Goal: Task Accomplishment & Management: Use online tool/utility

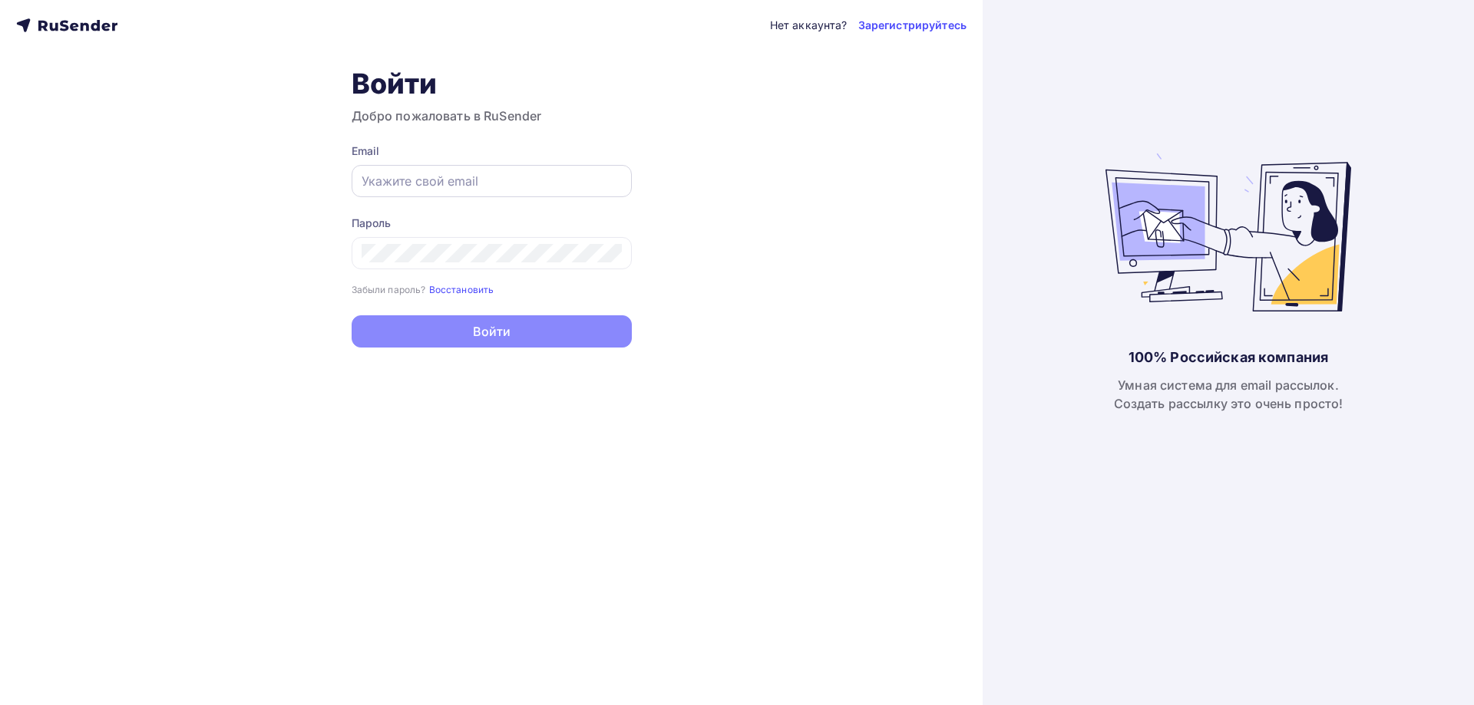
type input "[EMAIL_ADDRESS][DOMAIN_NAME]"
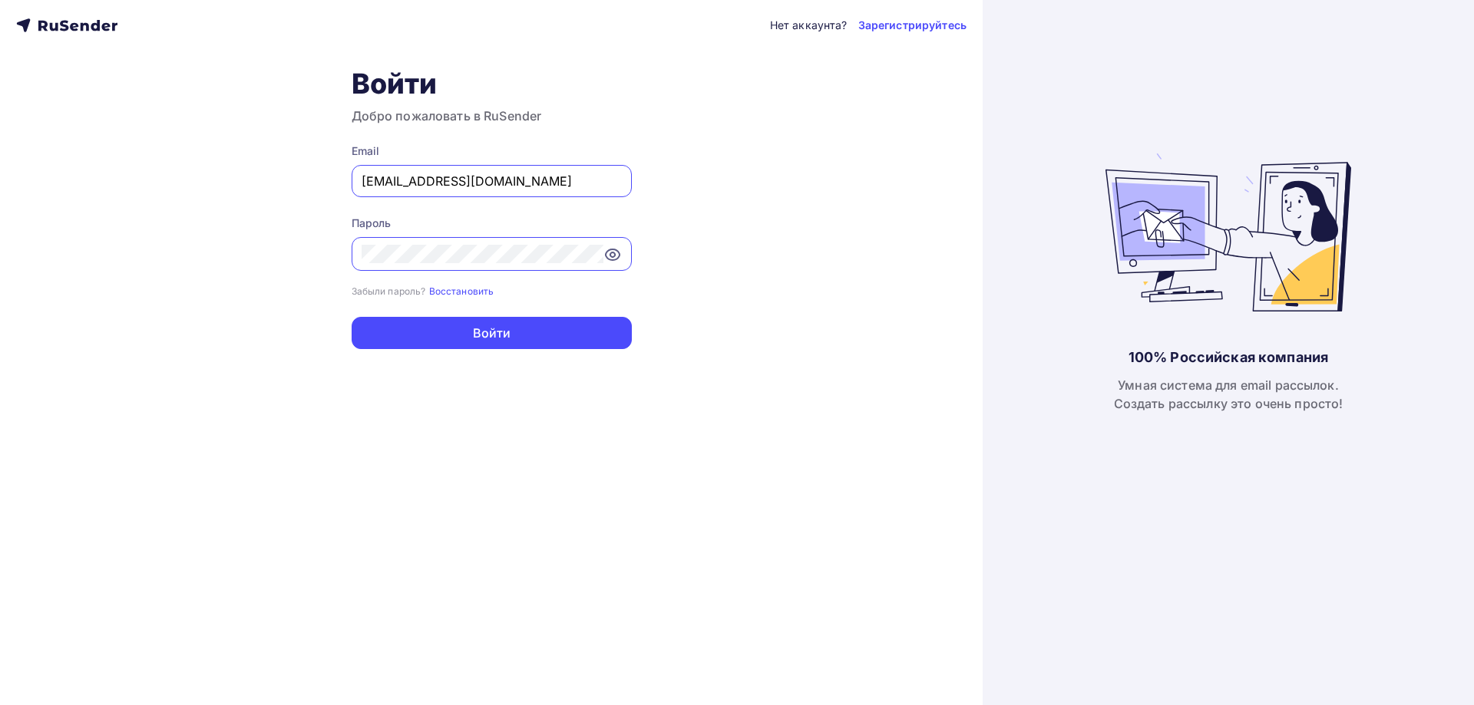
click at [434, 187] on input "[EMAIL_ADDRESS][DOMAIN_NAME]" at bounding box center [491, 181] width 260 height 18
click at [472, 351] on div "Нет аккаунта? Зарегистрируйтесь Войти Добро пожаловать в RuSender Email [EMAIL_…" at bounding box center [491, 352] width 982 height 705
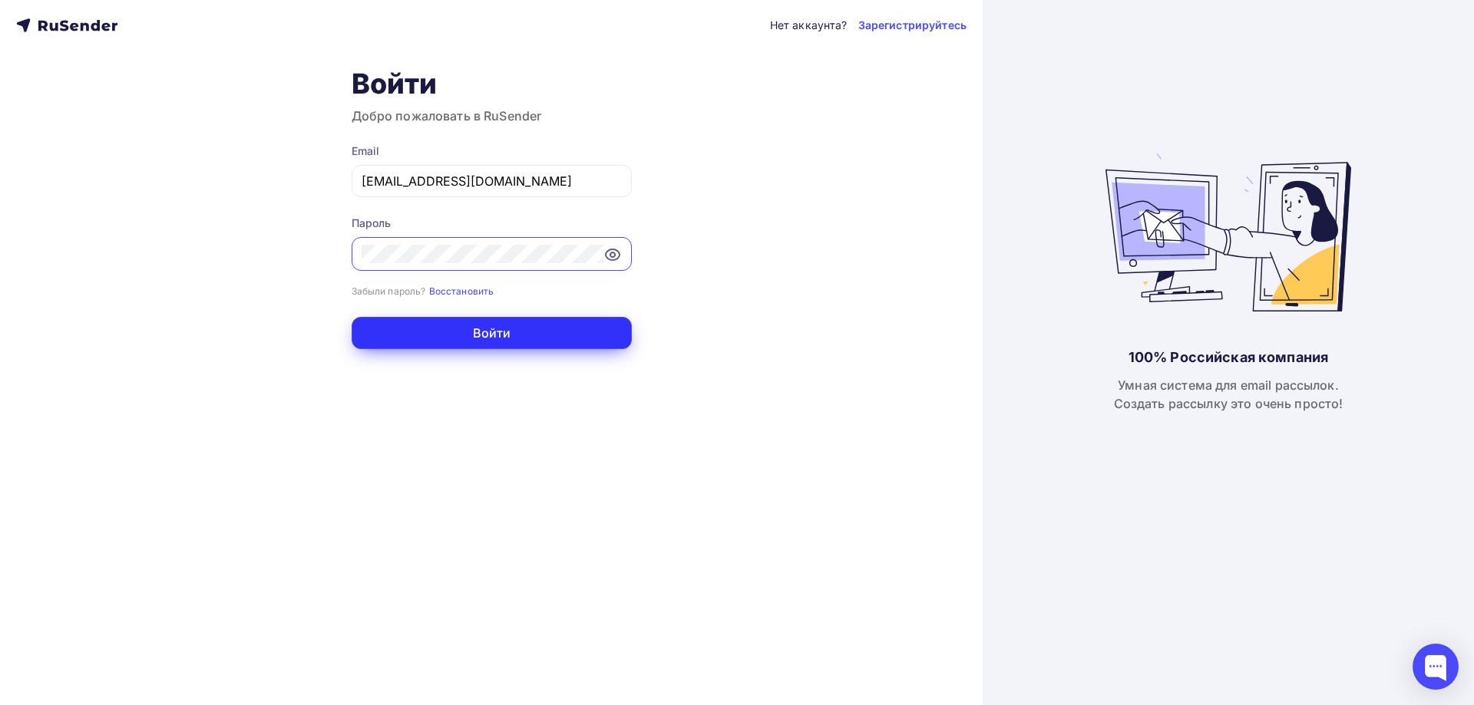
click at [480, 335] on button "Войти" at bounding box center [491, 333] width 280 height 32
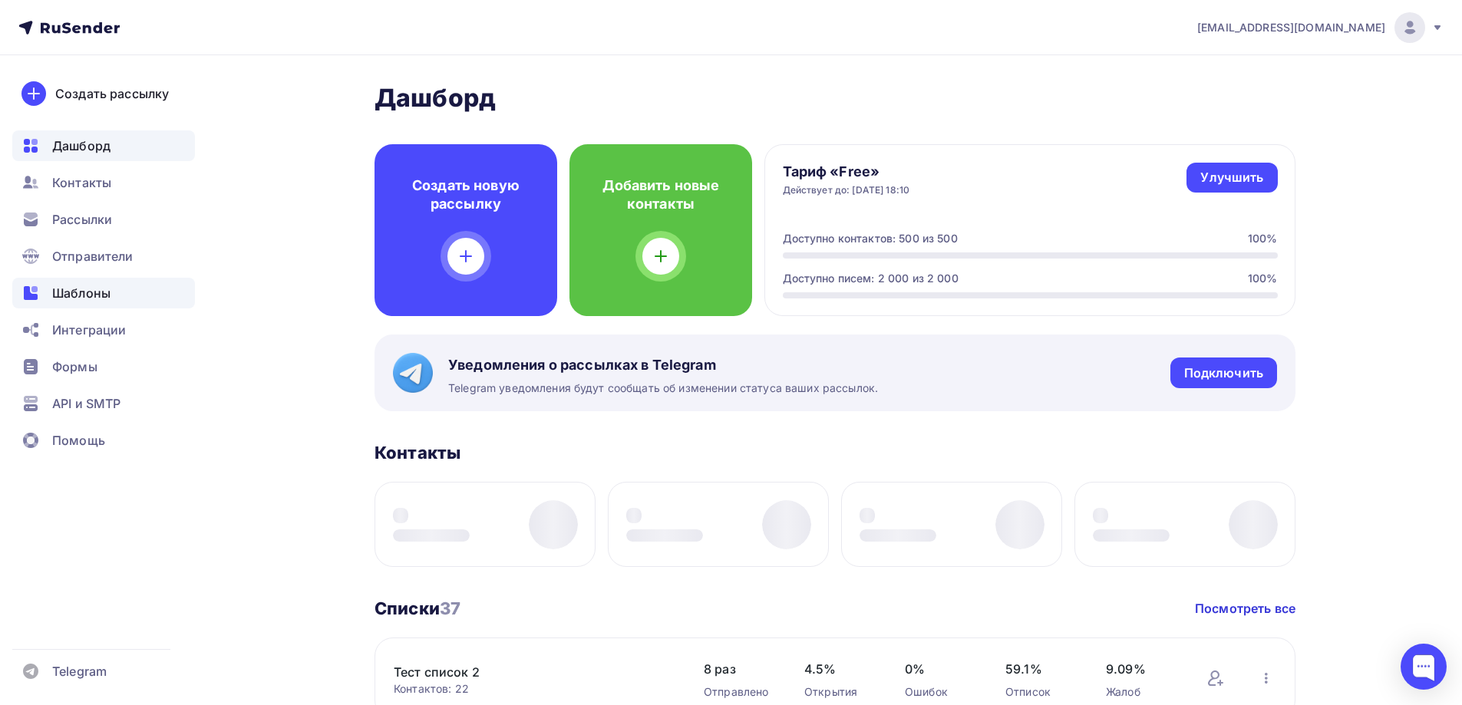
click at [94, 296] on span "Шаблоны" at bounding box center [81, 293] width 58 height 18
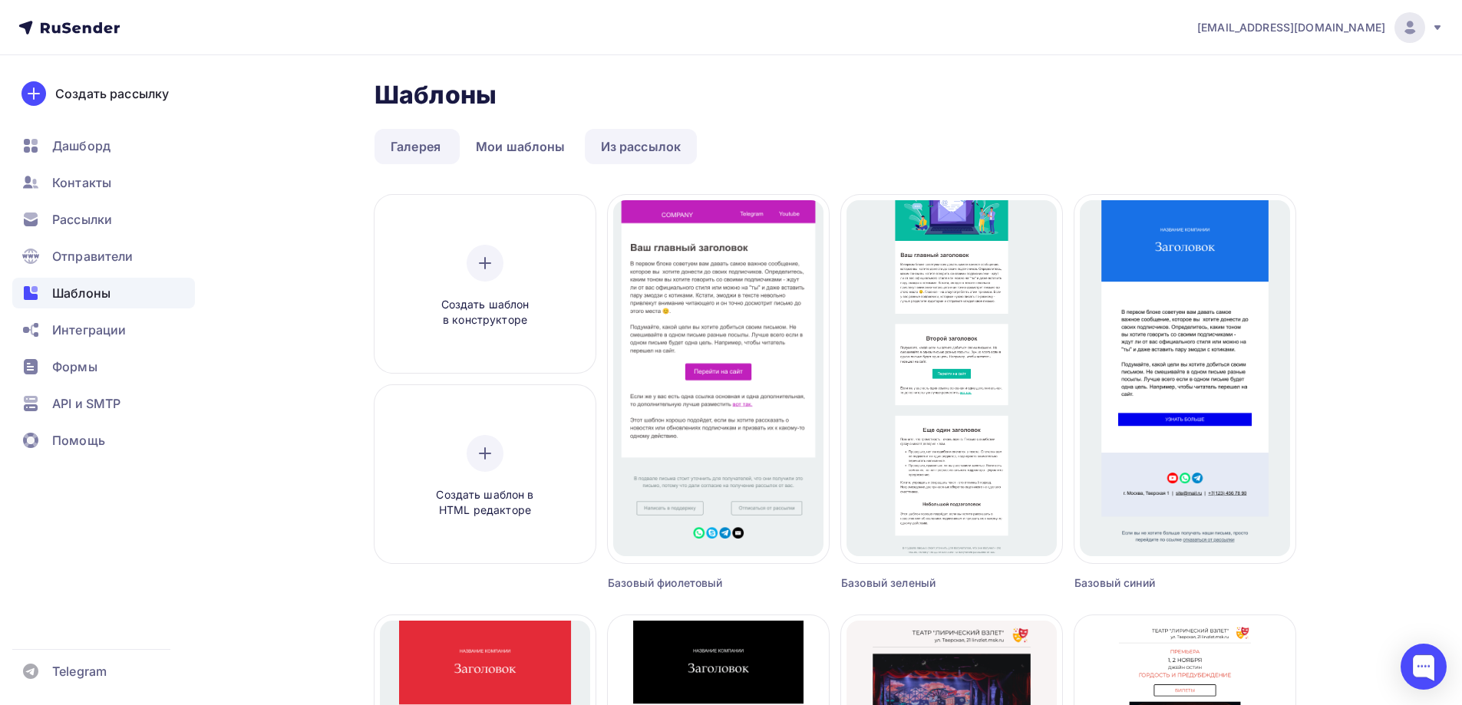
click at [627, 147] on link "Из рассылок" at bounding box center [641, 146] width 113 height 35
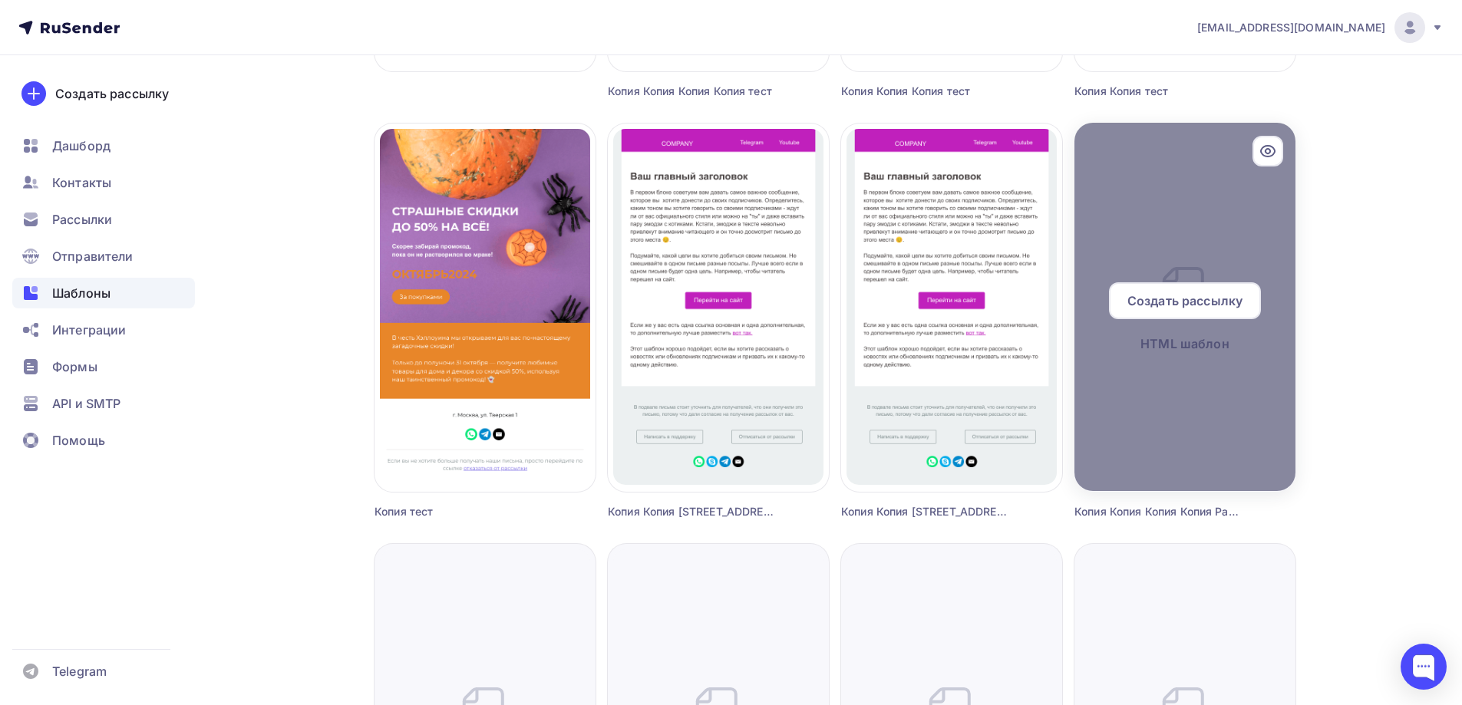
scroll to position [460, 0]
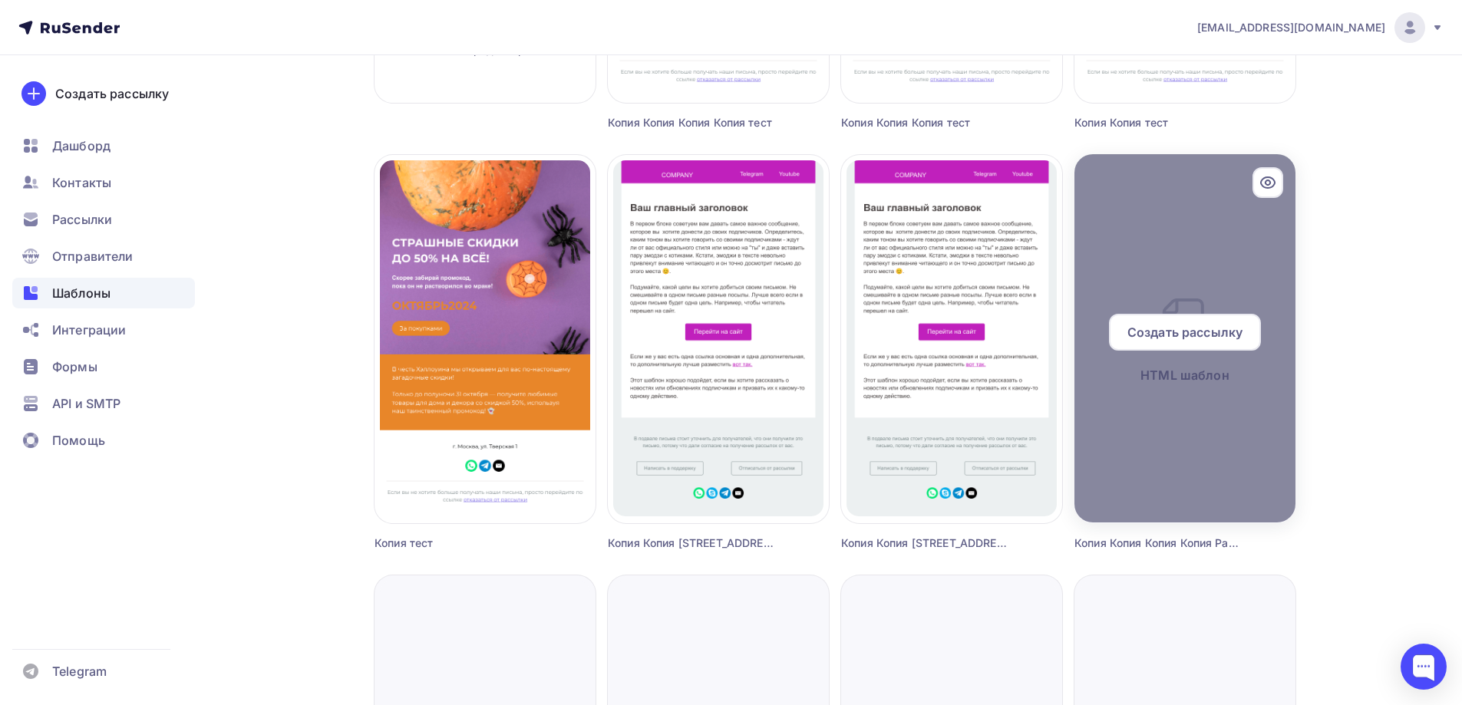
click at [1266, 187] on icon at bounding box center [1268, 182] width 14 height 11
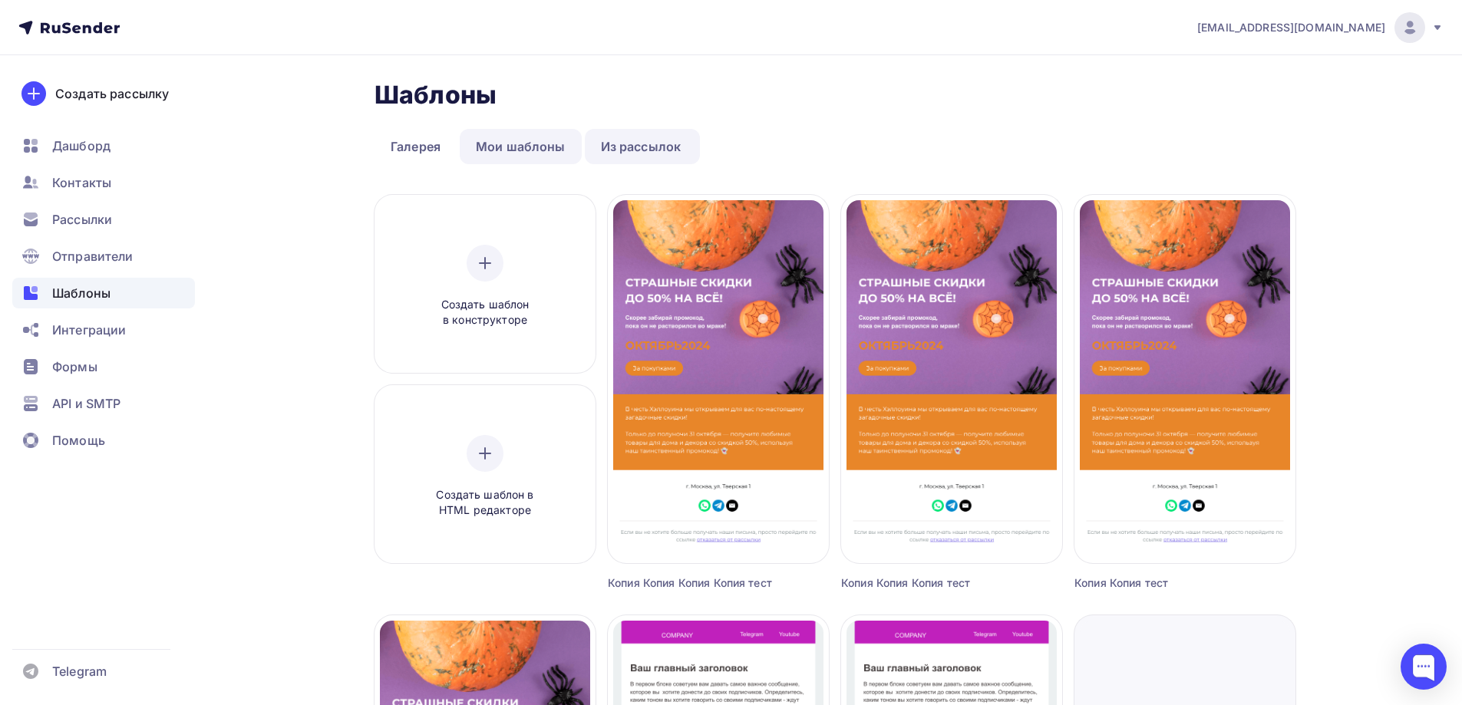
click at [555, 141] on link "Мои шаблоны" at bounding box center [521, 146] width 122 height 35
click at [507, 157] on link "Мои шаблоны" at bounding box center [521, 146] width 122 height 35
click at [537, 152] on link "Мои шаблоны" at bounding box center [521, 146] width 122 height 35
